Goal: Transaction & Acquisition: Purchase product/service

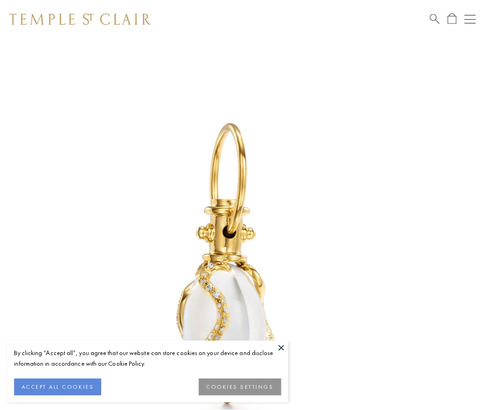
scroll to position [1, 0]
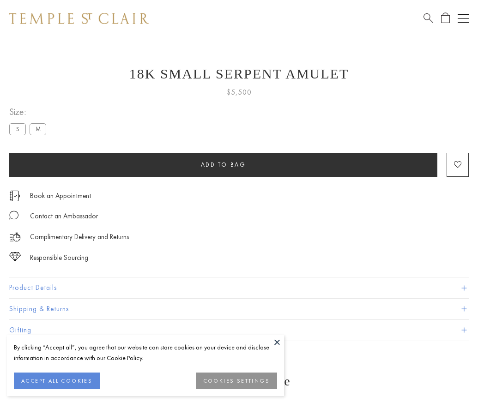
click at [223, 164] on span "Add to bag" at bounding box center [223, 165] width 45 height 8
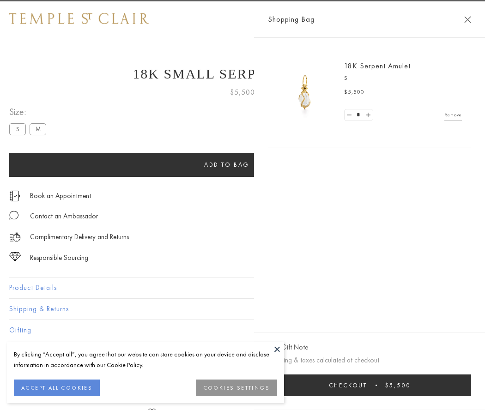
click at [367, 385] on span "Checkout" at bounding box center [348, 385] width 38 height 8
